Goal: Task Accomplishment & Management: Use online tool/utility

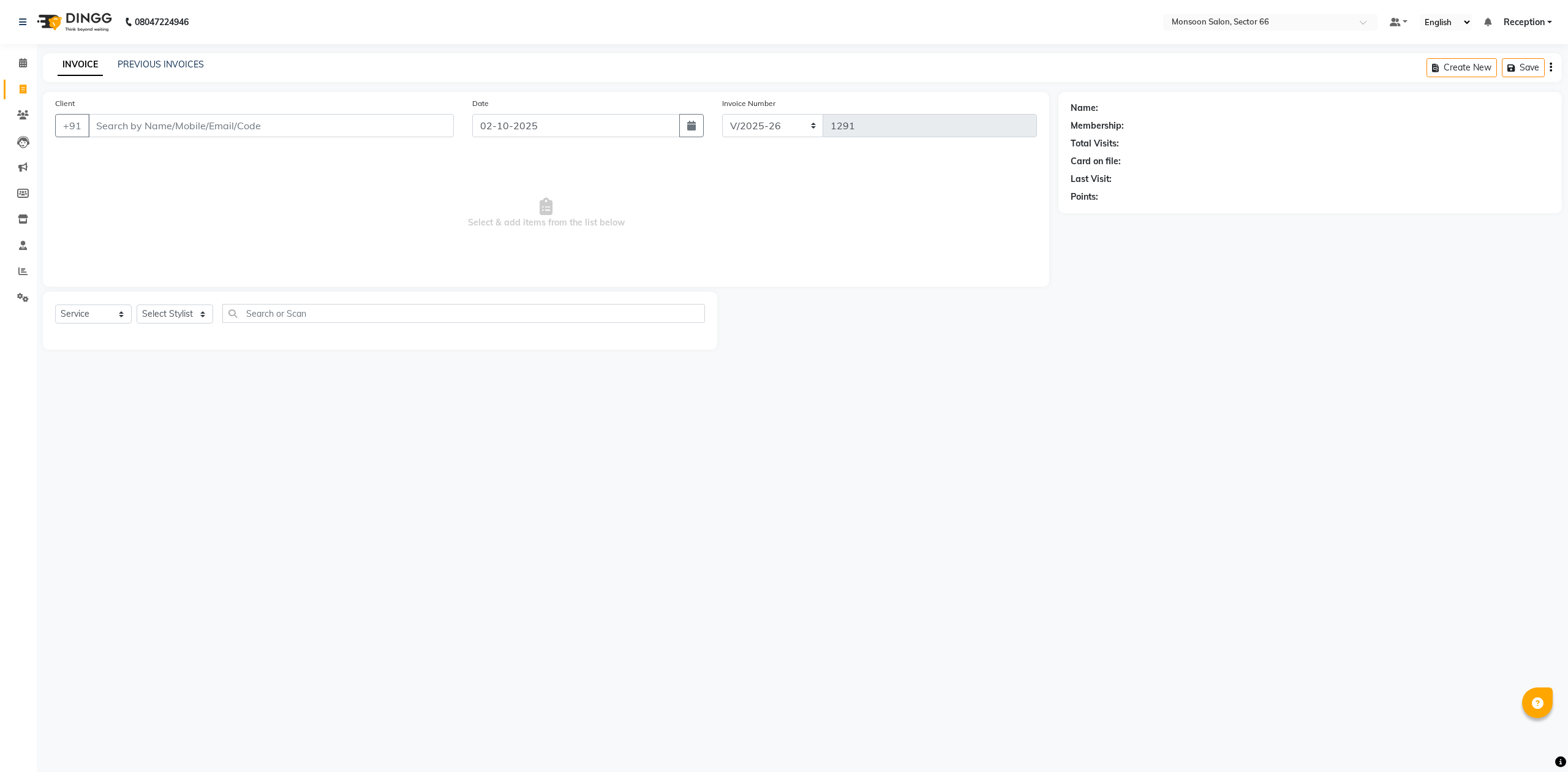
select select "3741"
select select "service"
click at [162, 59] on link "PREVIOUS INVOICES" at bounding box center [161, 64] width 86 height 11
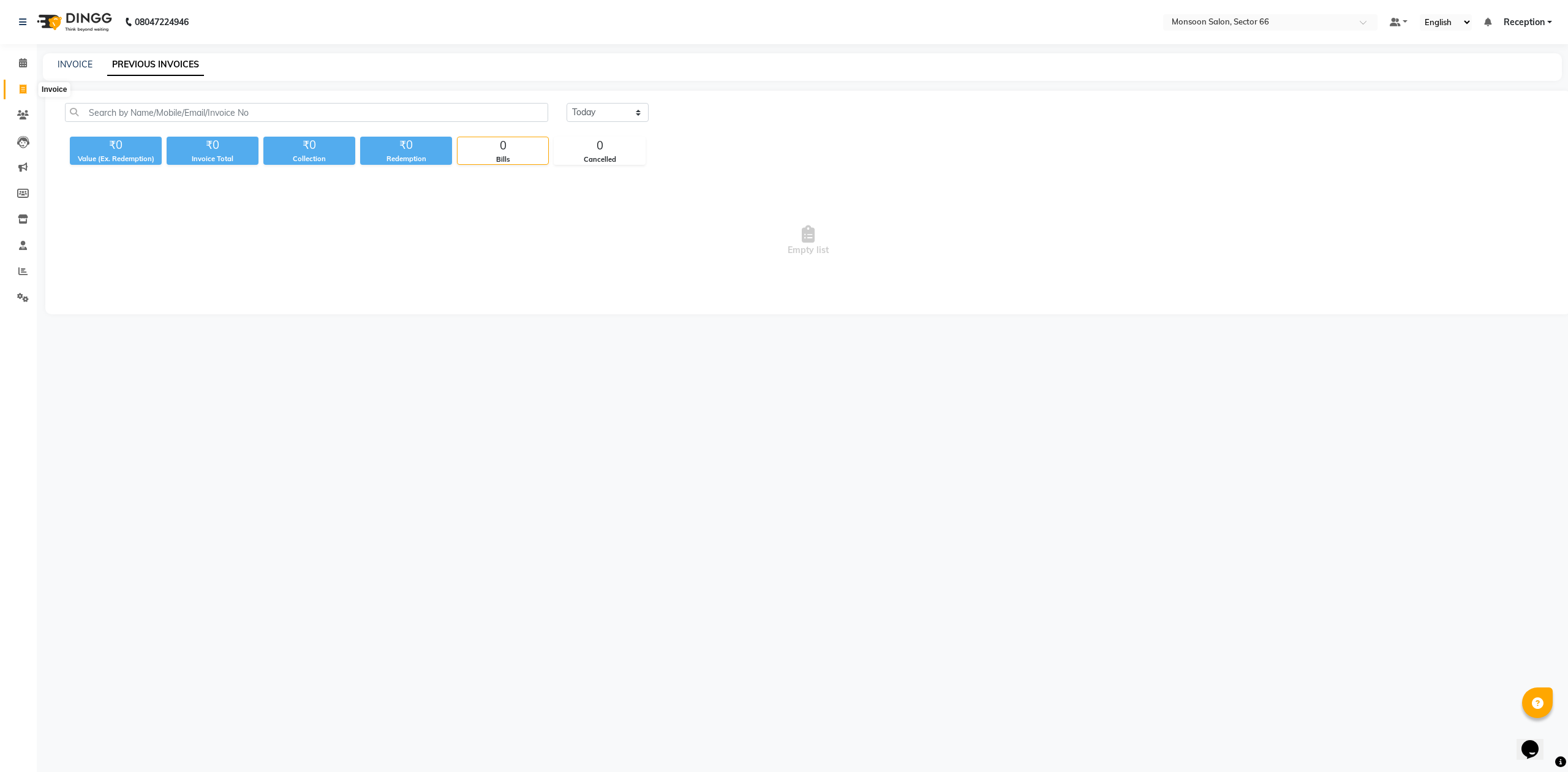
click at [23, 89] on icon at bounding box center [23, 89] width 7 height 10
select select "service"
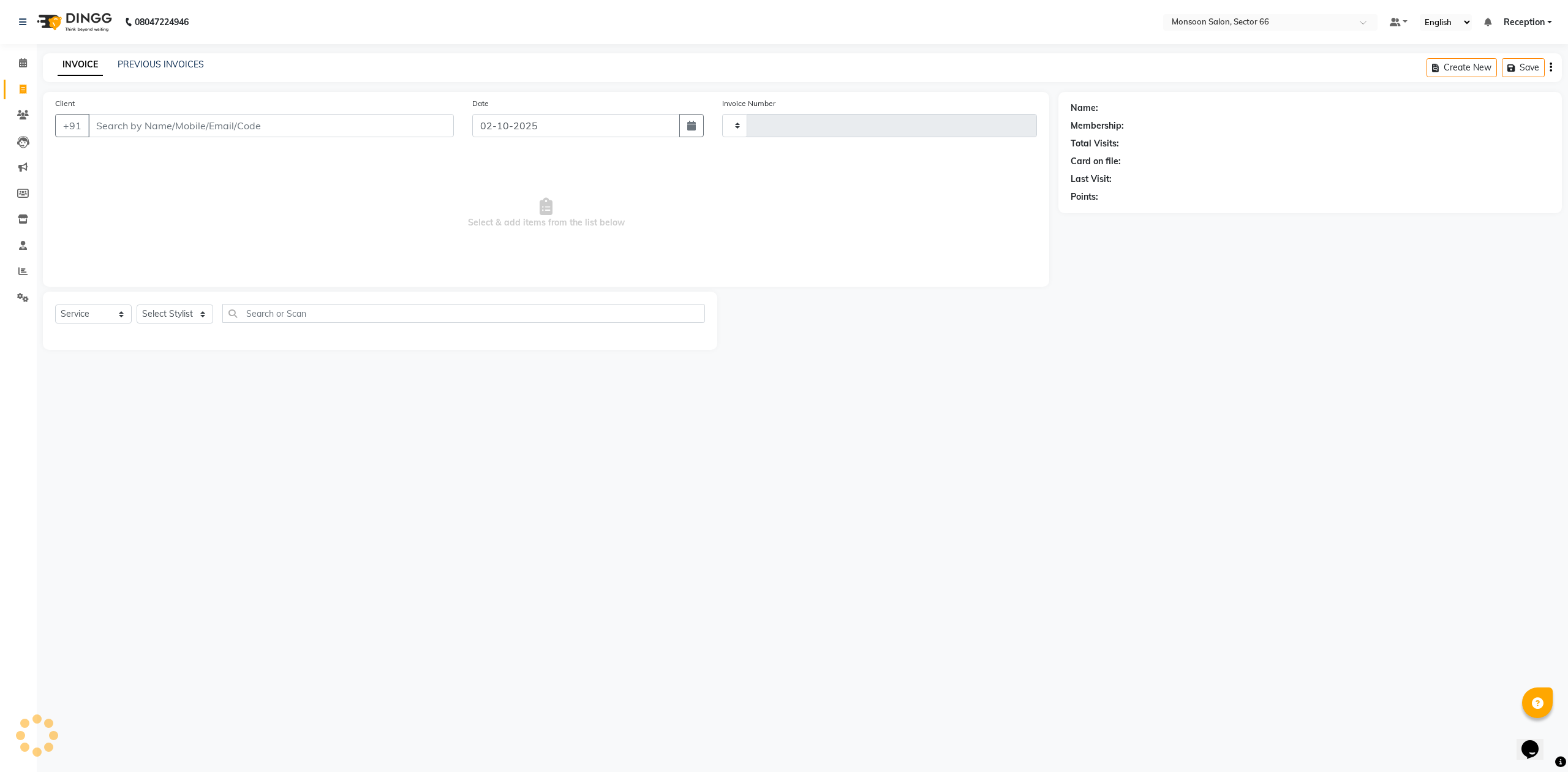
type input "1291"
select select "3741"
drag, startPoint x: 257, startPoint y: 123, endPoint x: 233, endPoint y: 97, distance: 35.4
click at [256, 124] on input "Client" at bounding box center [271, 126] width 366 height 23
click at [317, 121] on input "Client" at bounding box center [271, 126] width 366 height 23
